Goal: Task Accomplishment & Management: Manage account settings

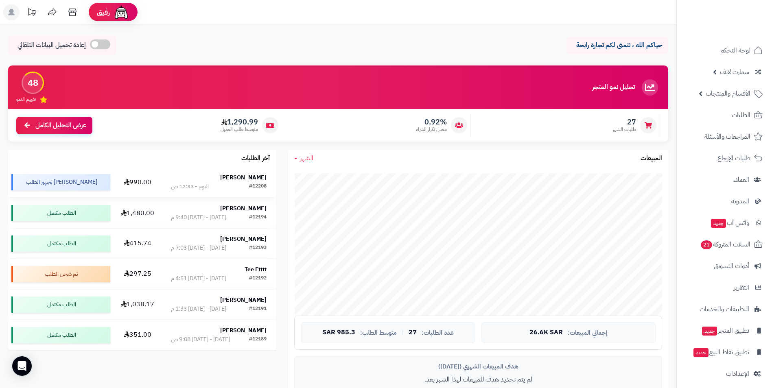
click at [252, 176] on strong "[PERSON_NAME]" at bounding box center [243, 177] width 46 height 9
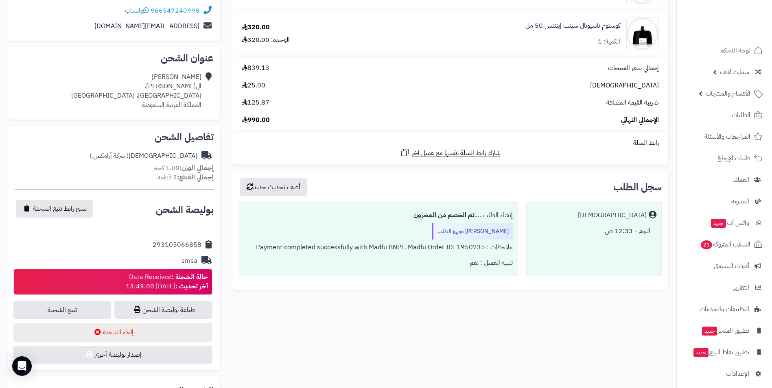
scroll to position [162, 0]
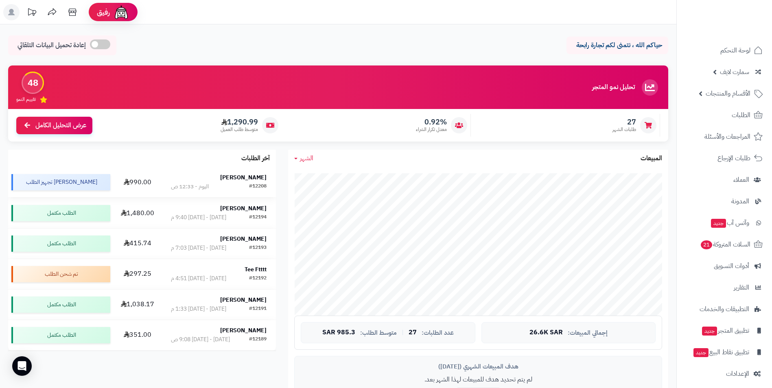
click at [255, 173] on strong "[PERSON_NAME]" at bounding box center [243, 177] width 46 height 9
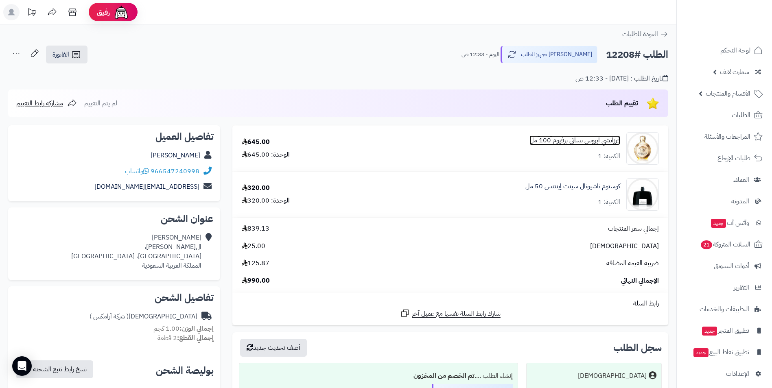
click at [573, 145] on link "فرزاتشي ايروس نسائي برفيوم 100 مل" at bounding box center [575, 140] width 91 height 9
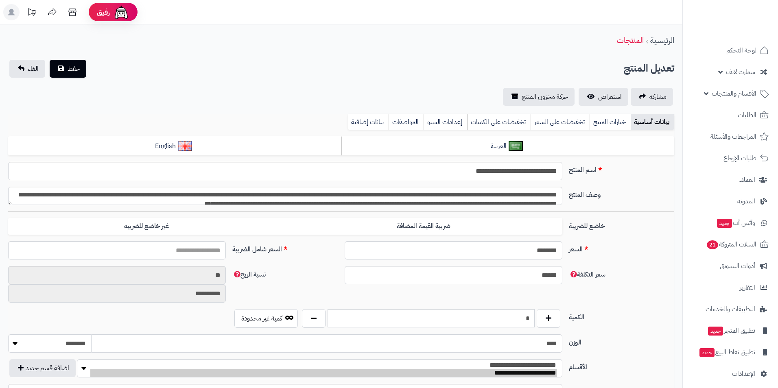
type input "******"
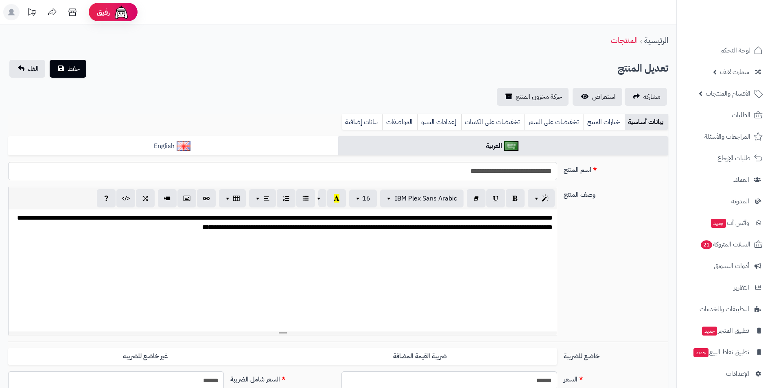
scroll to position [16, 0]
click at [606, 97] on span "استعراض" at bounding box center [604, 97] width 24 height 10
